Goal: Task Accomplishment & Management: Manage account settings

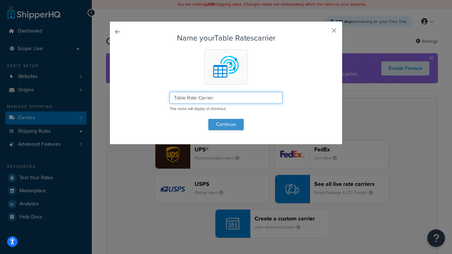
type input "Table Rate Carrier"
click at [226, 124] on button "Continue" at bounding box center [225, 124] width 35 height 11
click at [324, 33] on button "button" at bounding box center [324, 33] width 2 height 2
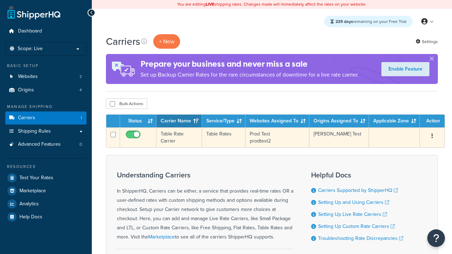
click at [432, 137] on icon "button" at bounding box center [432, 136] width 1 height 5
click at [0, 0] on link "Edit" at bounding box center [0, 0] width 0 height 0
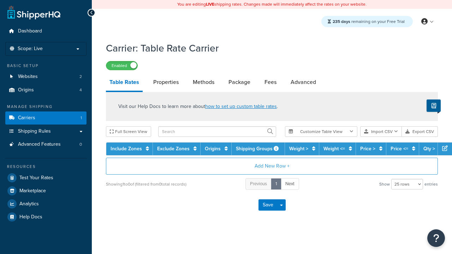
select select "25"
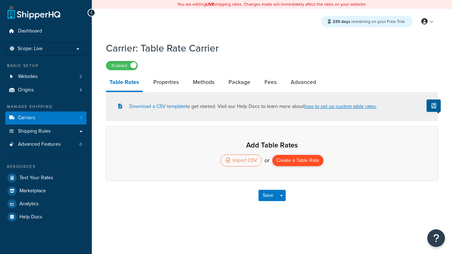
click at [298, 161] on button "Create a Table Rate" at bounding box center [297, 160] width 51 height 11
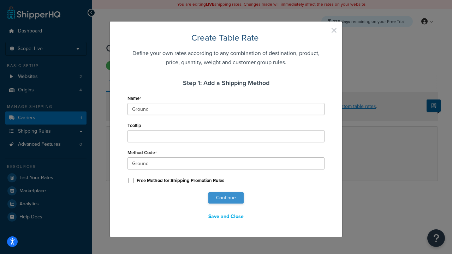
type input "Ground"
click at [226, 198] on button "Continue" at bounding box center [225, 197] width 35 height 11
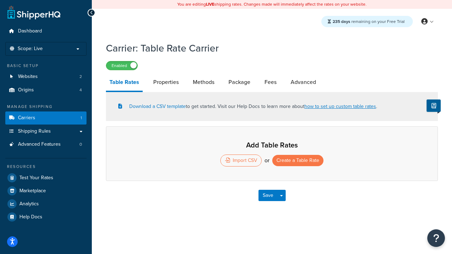
select select "25"
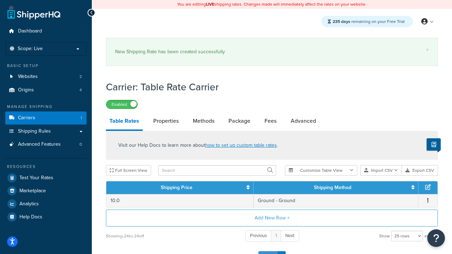
click at [268, 251] on button "Save" at bounding box center [268, 256] width 19 height 11
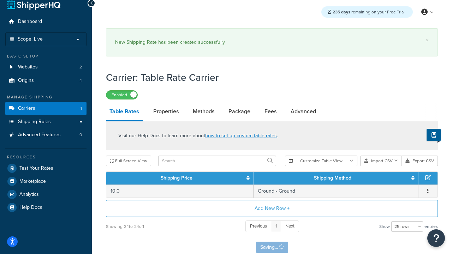
scroll to position [0, 0]
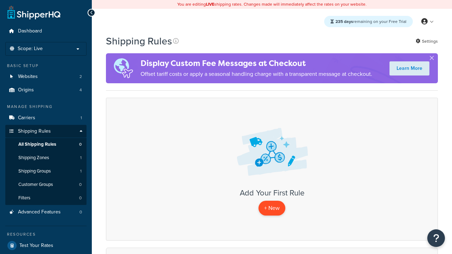
click at [272, 208] on p "+ New" at bounding box center [272, 208] width 27 height 14
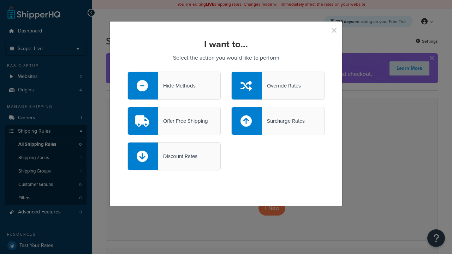
click at [278, 86] on div "Override Rates" at bounding box center [281, 86] width 39 height 10
click at [0, 0] on input "Override Rates" at bounding box center [0, 0] width 0 height 0
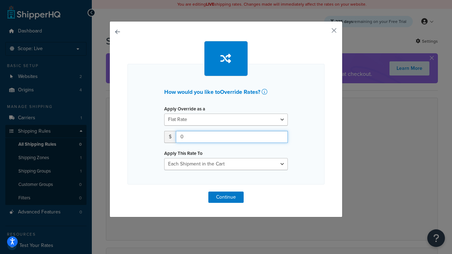
type input "100"
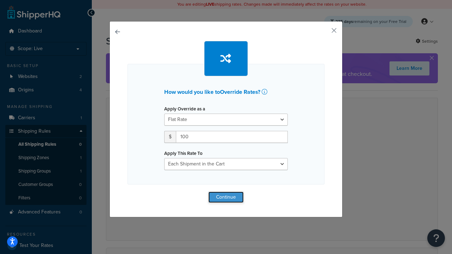
click at [226, 197] on button "Continue" at bounding box center [225, 197] width 35 height 11
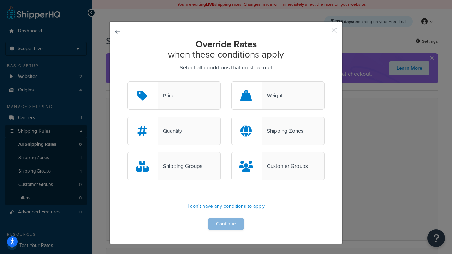
click at [174, 96] on div "Price" at bounding box center [166, 96] width 16 height 10
click at [0, 0] on input "Price" at bounding box center [0, 0] width 0 height 0
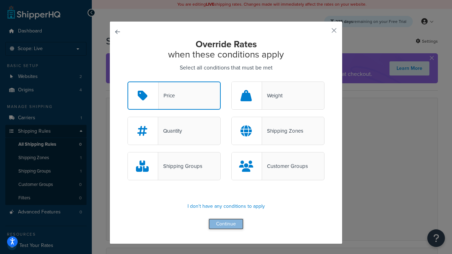
click at [226, 225] on button "Continue" at bounding box center [225, 224] width 35 height 11
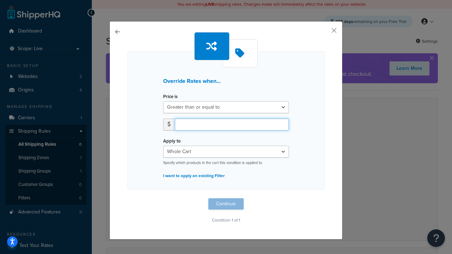
click at [232, 124] on input "number" at bounding box center [232, 125] width 114 height 12
type input "100"
click at [226, 204] on button "Continue" at bounding box center [225, 204] width 35 height 11
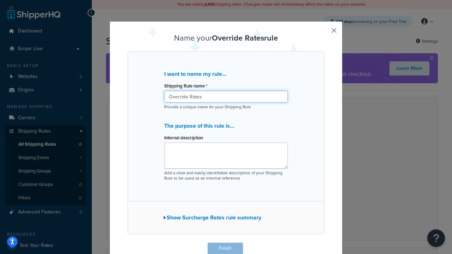
type input "Override Rates"
click at [225, 249] on button "Finish" at bounding box center [225, 248] width 35 height 11
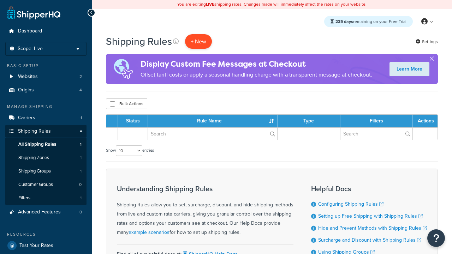
click at [199, 41] on p "+ New" at bounding box center [198, 41] width 27 height 14
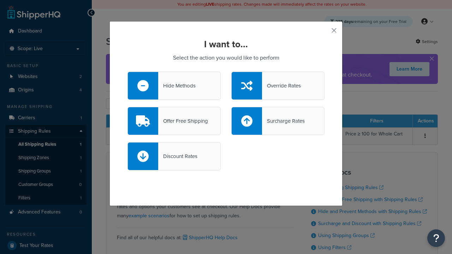
click at [174, 121] on div "Offer Free Shipping" at bounding box center [183, 121] width 50 height 10
click at [0, 0] on input "Offer Free Shipping" at bounding box center [0, 0] width 0 height 0
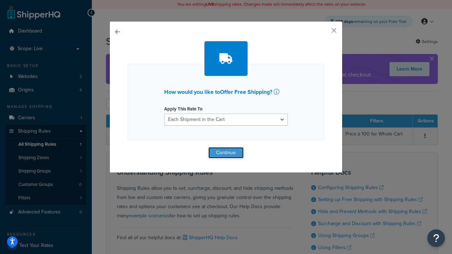
click at [226, 153] on button "Continue" at bounding box center [225, 152] width 35 height 11
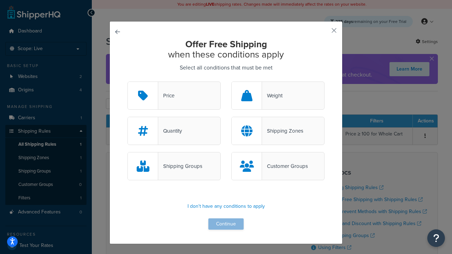
click at [174, 96] on div "Price" at bounding box center [166, 96] width 16 height 10
click at [0, 0] on input "Price" at bounding box center [0, 0] width 0 height 0
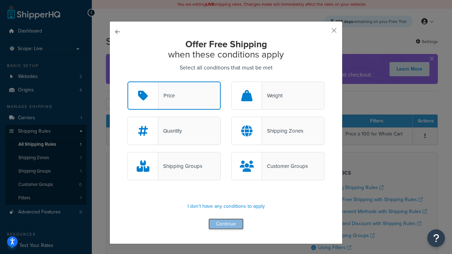
click at [226, 225] on button "Continue" at bounding box center [225, 224] width 35 height 11
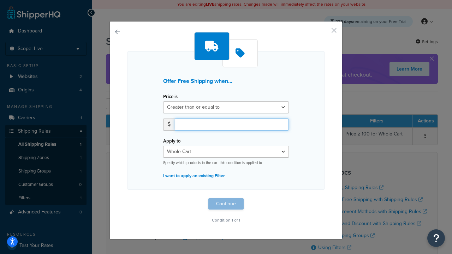
click at [232, 124] on input "number" at bounding box center [232, 125] width 114 height 12
type input "50"
click at [226, 204] on button "Continue" at bounding box center [225, 204] width 35 height 11
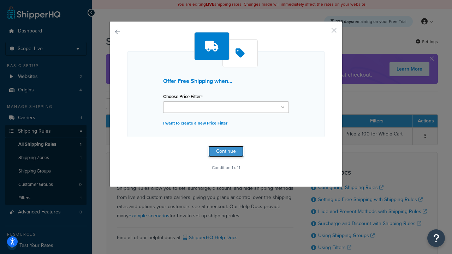
click at [226, 151] on button "Continue" at bounding box center [225, 151] width 35 height 11
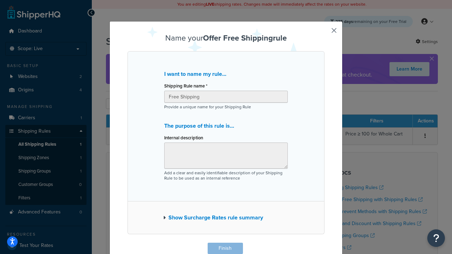
scroll to position [0, 0]
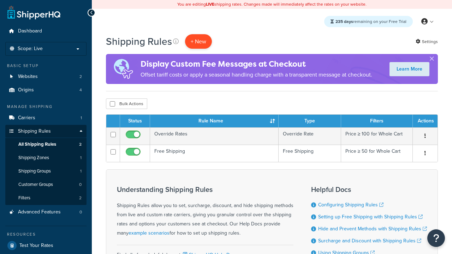
click at [199, 41] on p "+ New" at bounding box center [198, 41] width 27 height 14
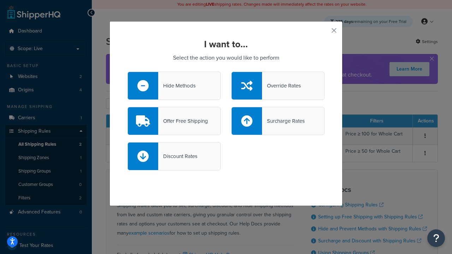
click at [278, 121] on div "Surcharge Rates" at bounding box center [283, 121] width 43 height 10
click at [0, 0] on input "Surcharge Rates" at bounding box center [0, 0] width 0 height 0
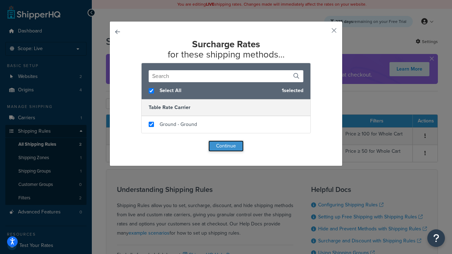
click at [226, 146] on button "Continue" at bounding box center [225, 146] width 35 height 11
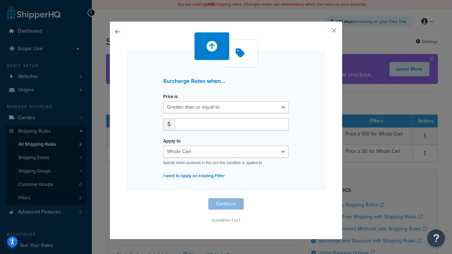
click at [170, 97] on label "Price is" at bounding box center [170, 96] width 14 height 5
click at [170, 101] on select "Greater than or equal to Between or equal to Less than or equal to" at bounding box center [226, 107] width 126 height 12
click at [232, 124] on input "number" at bounding box center [232, 125] width 114 height 12
type input "5"
click at [226, 204] on button "Continue" at bounding box center [225, 204] width 35 height 11
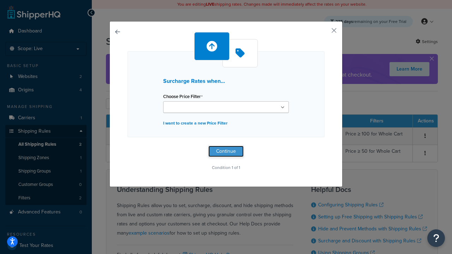
click at [226, 151] on button "Continue" at bounding box center [225, 151] width 35 height 11
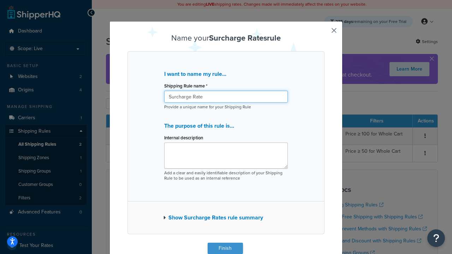
type input "Surcharge Rate"
click at [225, 249] on button "Finish" at bounding box center [225, 248] width 35 height 11
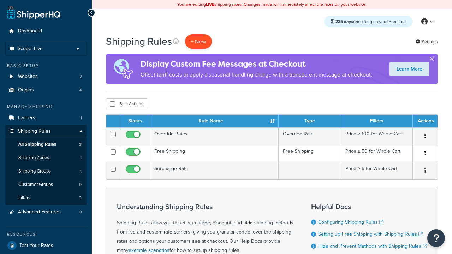
click at [199, 41] on p "+ New" at bounding box center [198, 41] width 27 height 14
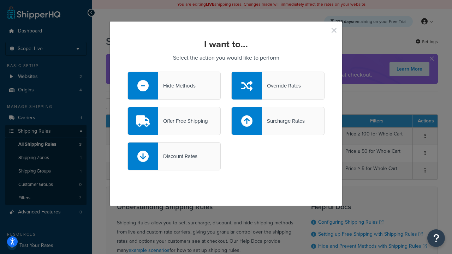
click at [174, 156] on div "Discount Rates" at bounding box center [177, 157] width 39 height 10
click at [0, 0] on input "Discount Rates" at bounding box center [0, 0] width 0 height 0
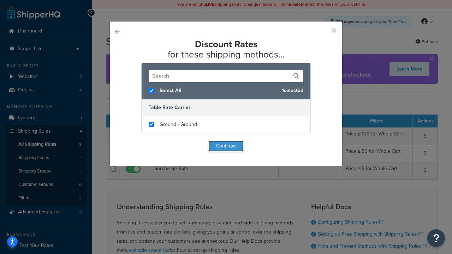
click at [226, 146] on button "Continue" at bounding box center [225, 146] width 35 height 11
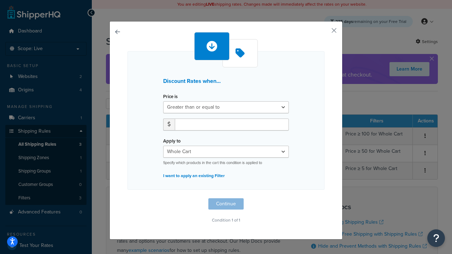
click at [170, 97] on label "Price is" at bounding box center [170, 96] width 14 height 5
click at [170, 101] on select "Greater than or equal to Between or equal to Less than or equal to" at bounding box center [226, 107] width 126 height 12
click at [232, 124] on input "number" at bounding box center [232, 125] width 114 height 12
type input "5"
click at [226, 204] on button "Continue" at bounding box center [225, 204] width 35 height 11
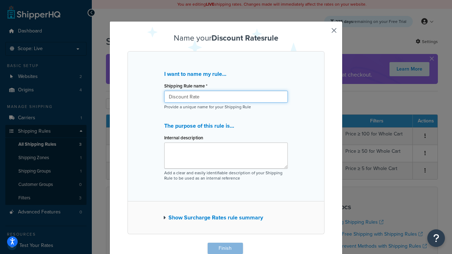
type input "Discount Rate"
click at [225, 249] on button "Finish" at bounding box center [225, 248] width 35 height 11
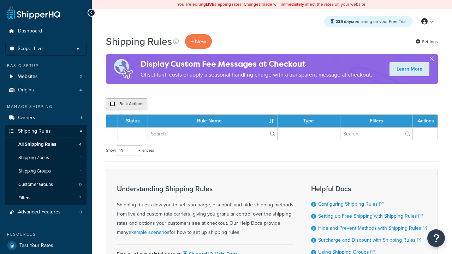
click at [112, 104] on input "checkbox" at bounding box center [112, 103] width 5 height 5
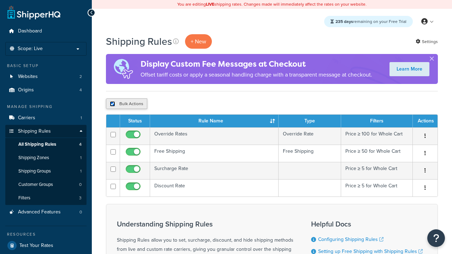
click at [112, 104] on input "checkbox" at bounding box center [112, 103] width 5 height 5
checkbox input "false"
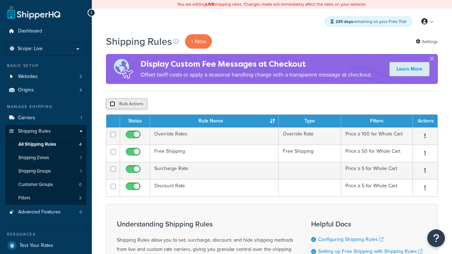
checkbox input "false"
click at [126, 104] on button "Bulk Actions" at bounding box center [126, 104] width 41 height 11
checkbox input "true"
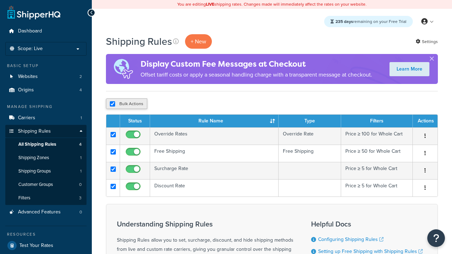
checkbox input "true"
click at [0, 0] on button "Delete" at bounding box center [0, 0] width 0 height 0
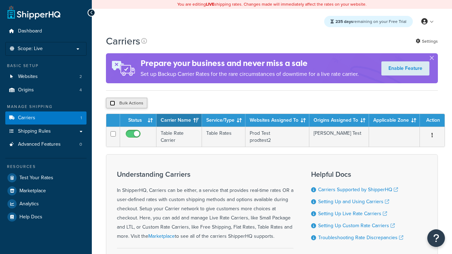
click at [112, 104] on input "checkbox" at bounding box center [112, 103] width 5 height 5
checkbox input "true"
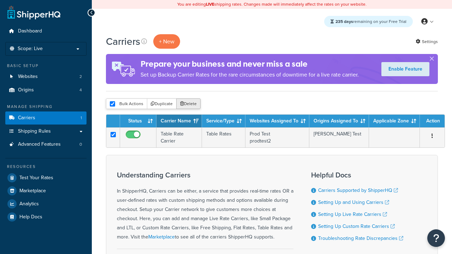
click at [190, 104] on button "Delete" at bounding box center [188, 104] width 24 height 11
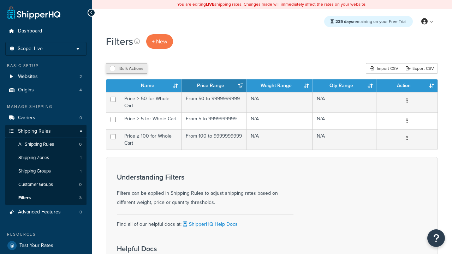
click at [126, 69] on button "Bulk Actions" at bounding box center [126, 68] width 41 height 11
checkbox input "true"
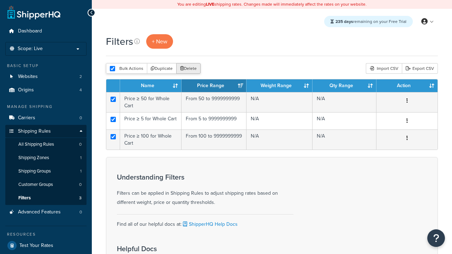
click at [190, 69] on button "Delete" at bounding box center [188, 68] width 24 height 11
